Goal: Check status: Check status

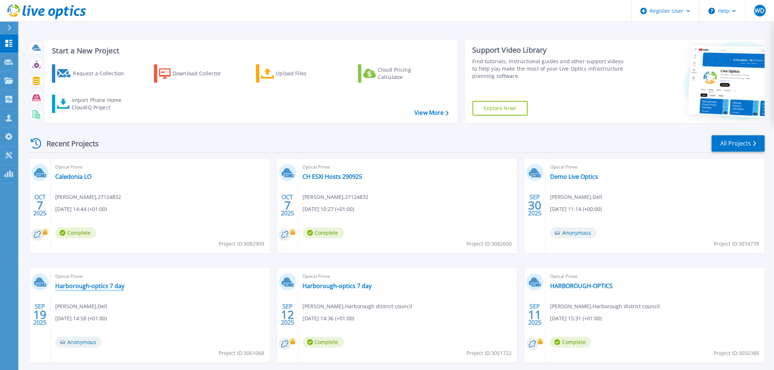
click at [115, 287] on link "Harborough-optics 7 day" at bounding box center [89, 285] width 69 height 7
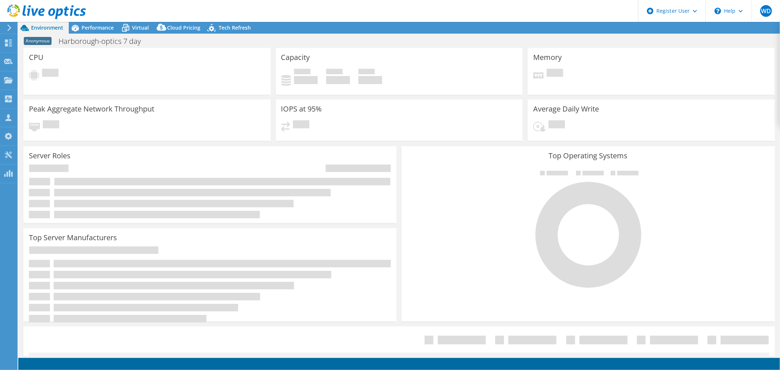
select select "USD"
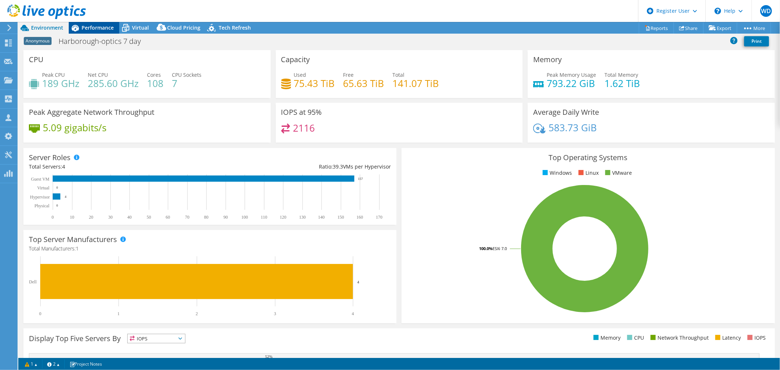
click at [101, 28] on span "Performance" at bounding box center [98, 27] width 32 height 7
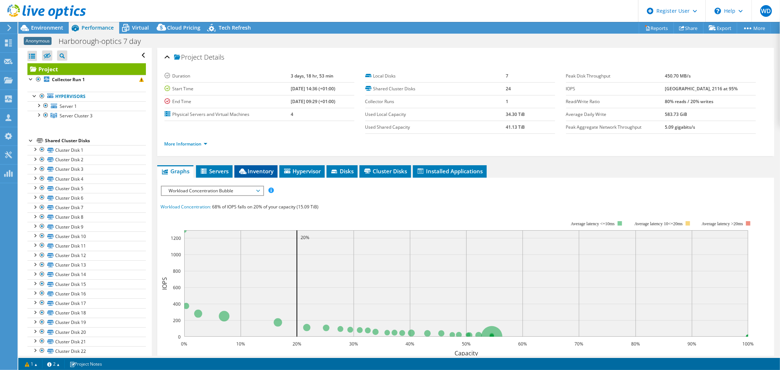
click at [265, 171] on span "Inventory" at bounding box center [256, 171] width 36 height 7
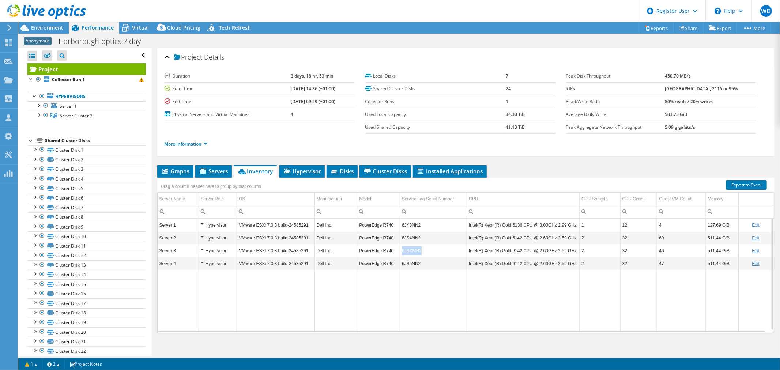
drag, startPoint x: 422, startPoint y: 250, endPoint x: 390, endPoint y: 253, distance: 32.3
click at [390, 253] on tr "Server 3 Hypervisor VMware ESXi 7.0.3 build-24585291 Dell Inc. PowerEdge R740 6…" at bounding box center [466, 250] width 617 height 13
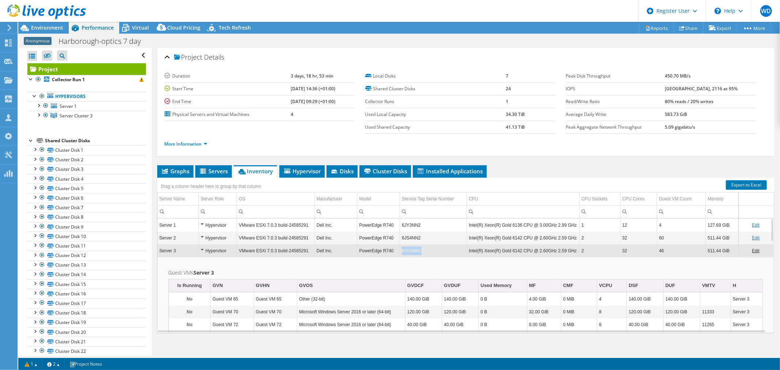
drag, startPoint x: 429, startPoint y: 250, endPoint x: 400, endPoint y: 251, distance: 29.0
click at [400, 251] on td "6JSXMN2" at bounding box center [433, 250] width 67 height 13
